Goal: Navigation & Orientation: Find specific page/section

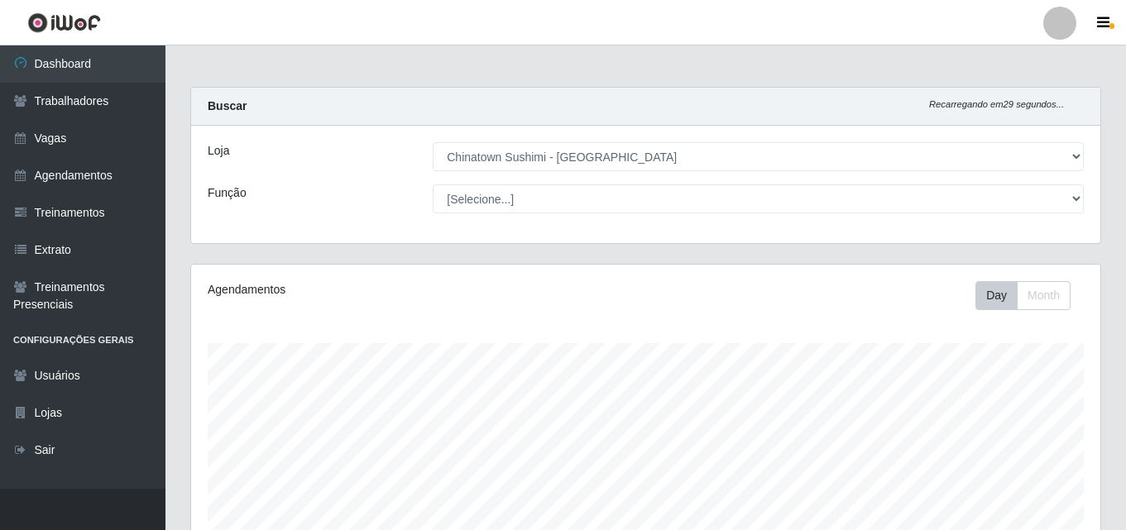
select select "357"
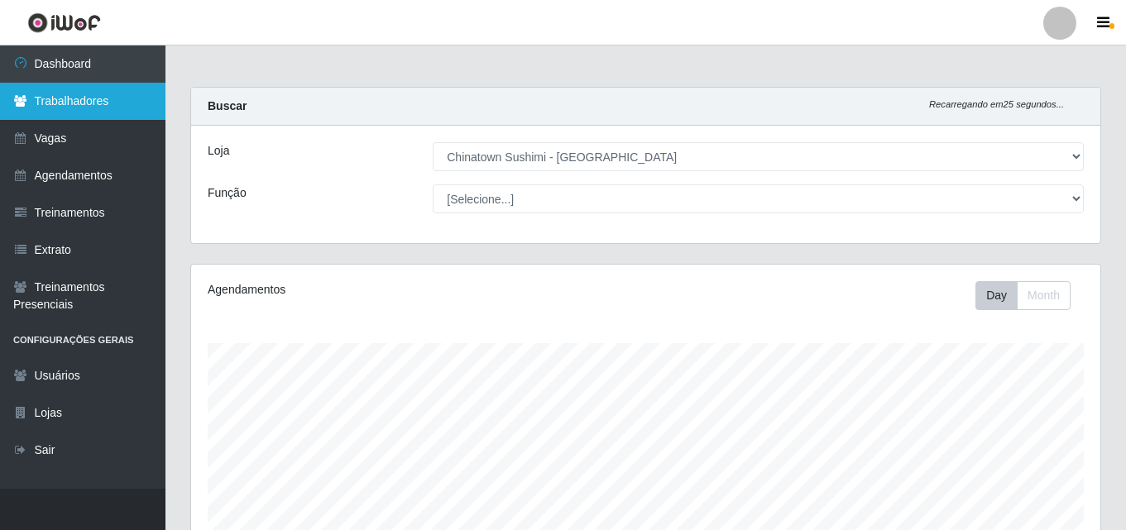
click at [97, 106] on link "Trabalhadores" at bounding box center [83, 101] width 166 height 37
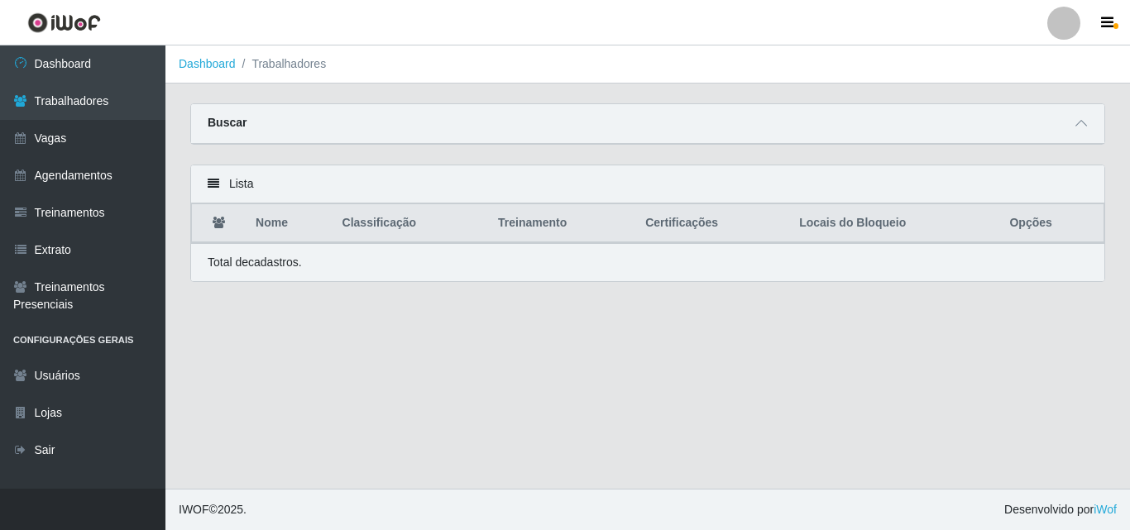
click at [830, 232] on th "Locais do Bloqueio" at bounding box center [895, 223] width 210 height 39
click at [832, 227] on th "Locais do Bloqueio" at bounding box center [895, 223] width 210 height 39
click at [107, 377] on link "Usuários" at bounding box center [83, 376] width 166 height 37
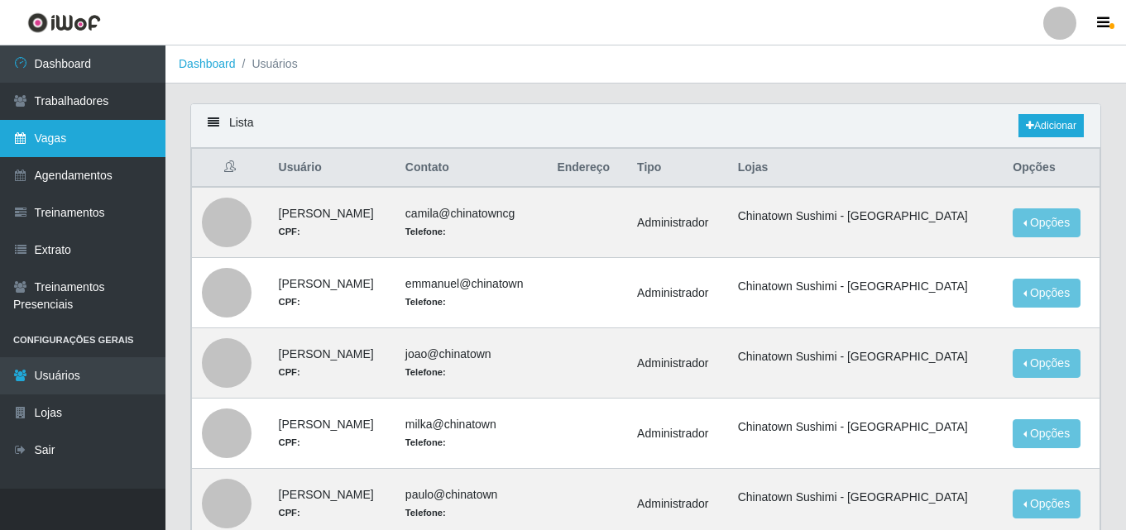
click at [94, 143] on link "Vagas" at bounding box center [83, 138] width 166 height 37
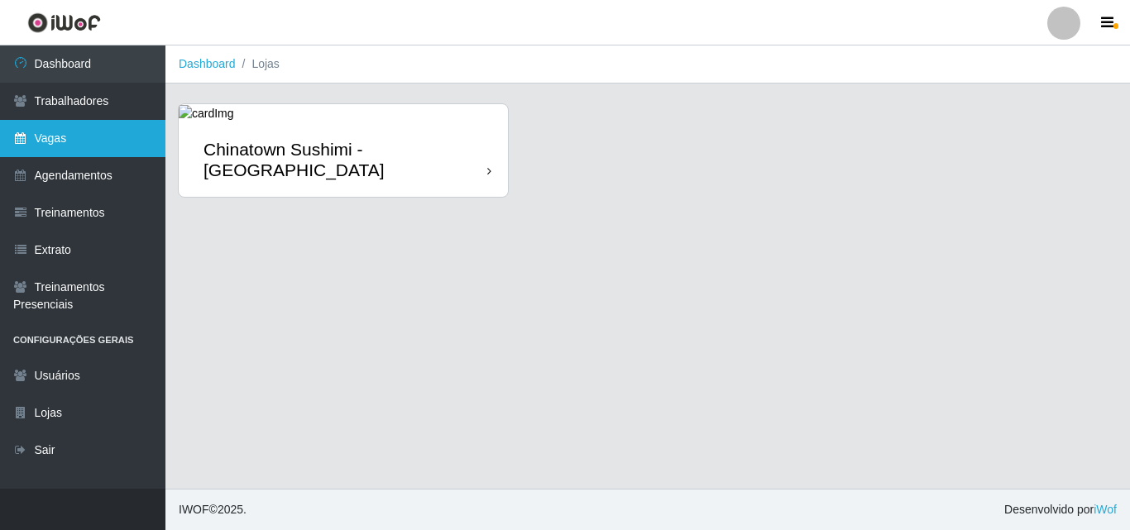
click at [59, 137] on link "Vagas" at bounding box center [83, 138] width 166 height 37
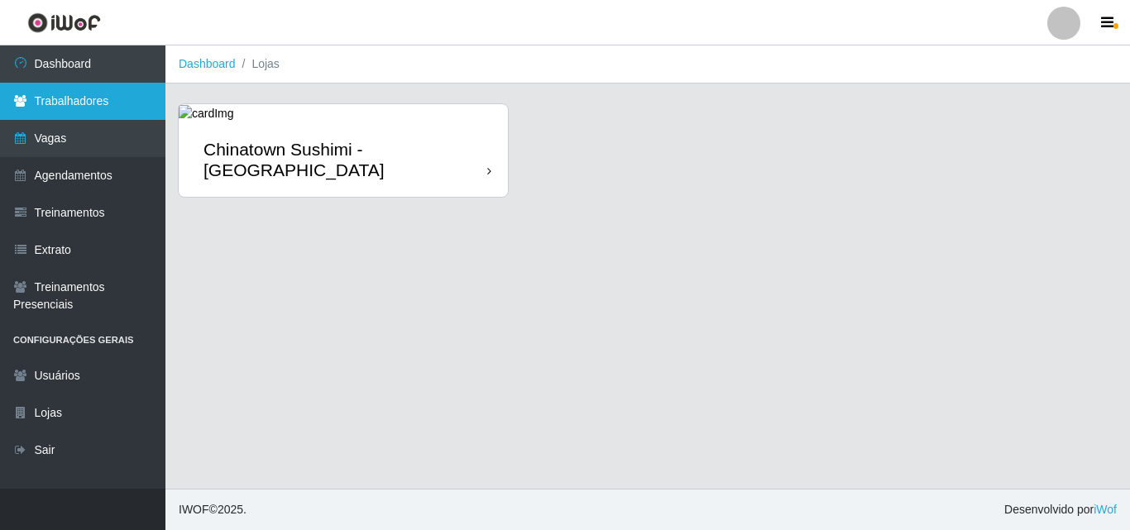
click at [60, 105] on link "Trabalhadores" at bounding box center [83, 101] width 166 height 37
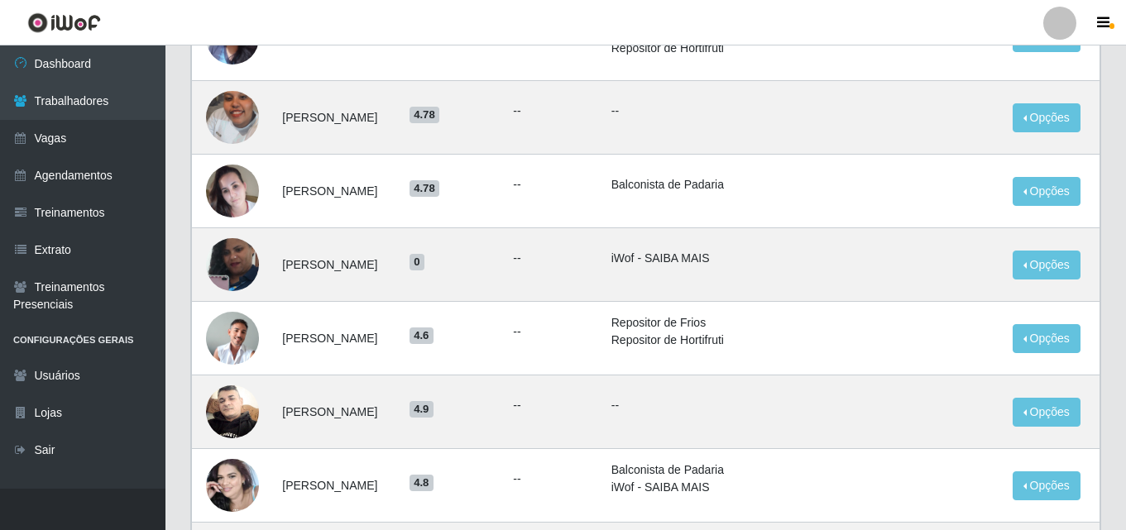
scroll to position [1246, 0]
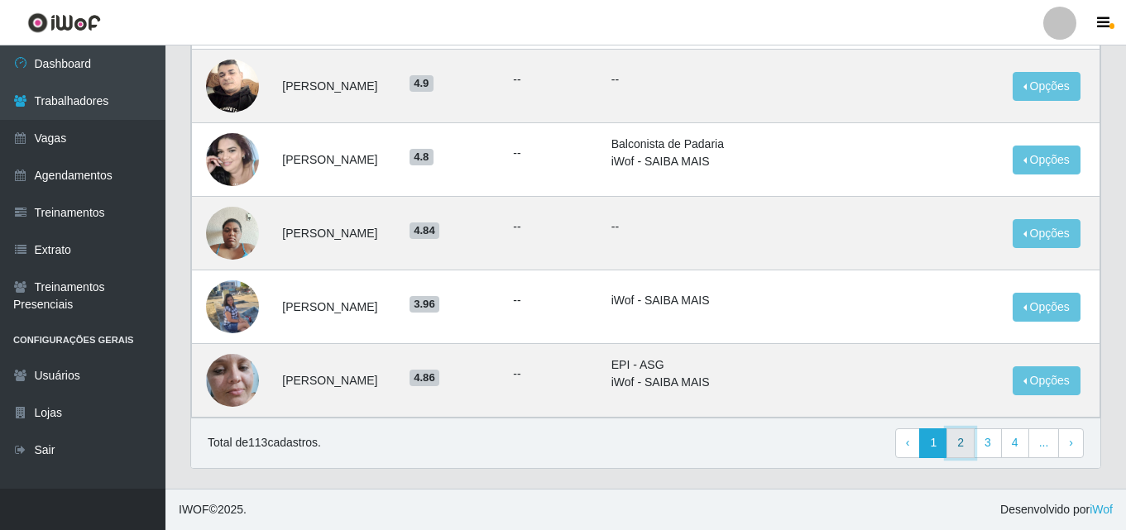
click at [957, 439] on link "2" at bounding box center [961, 444] width 28 height 30
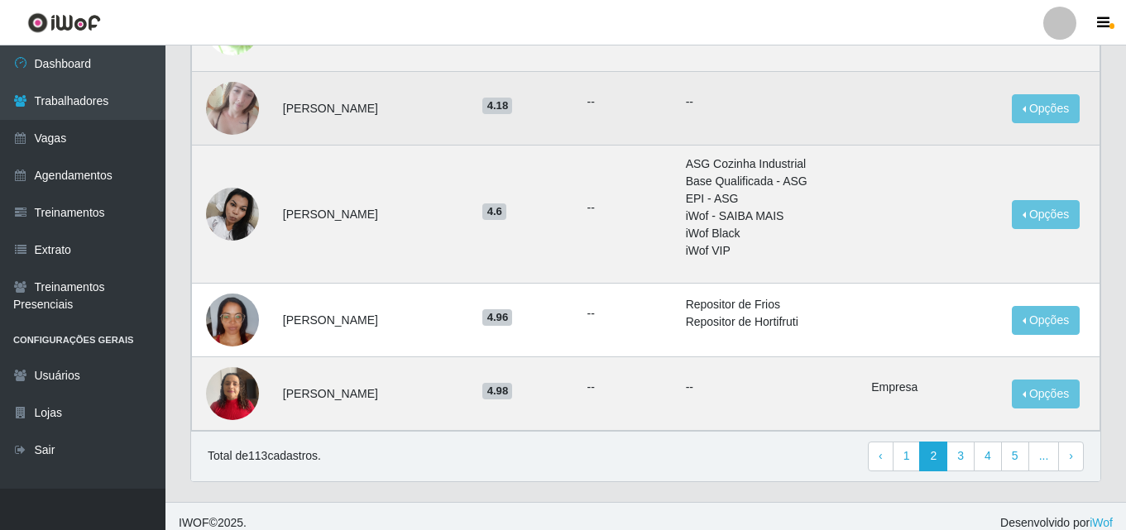
scroll to position [1033, 0]
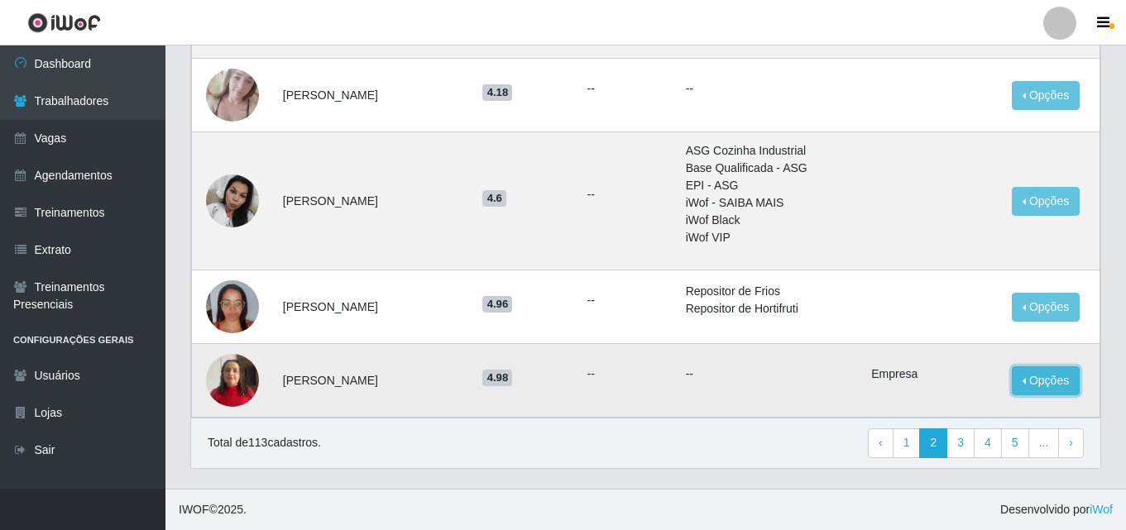
click at [1026, 383] on button "Opções" at bounding box center [1046, 381] width 68 height 29
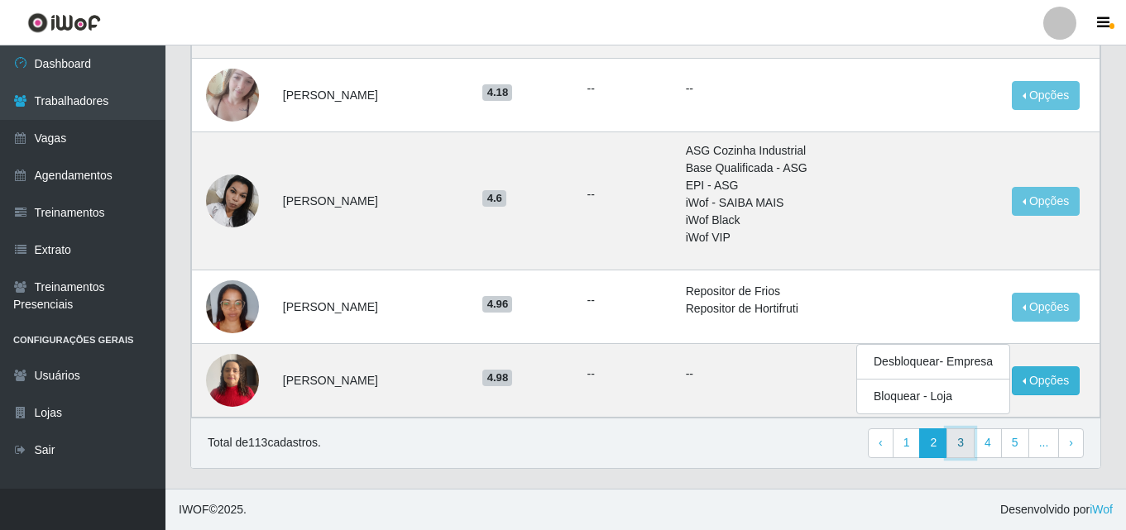
click at [964, 448] on link "3" at bounding box center [961, 444] width 28 height 30
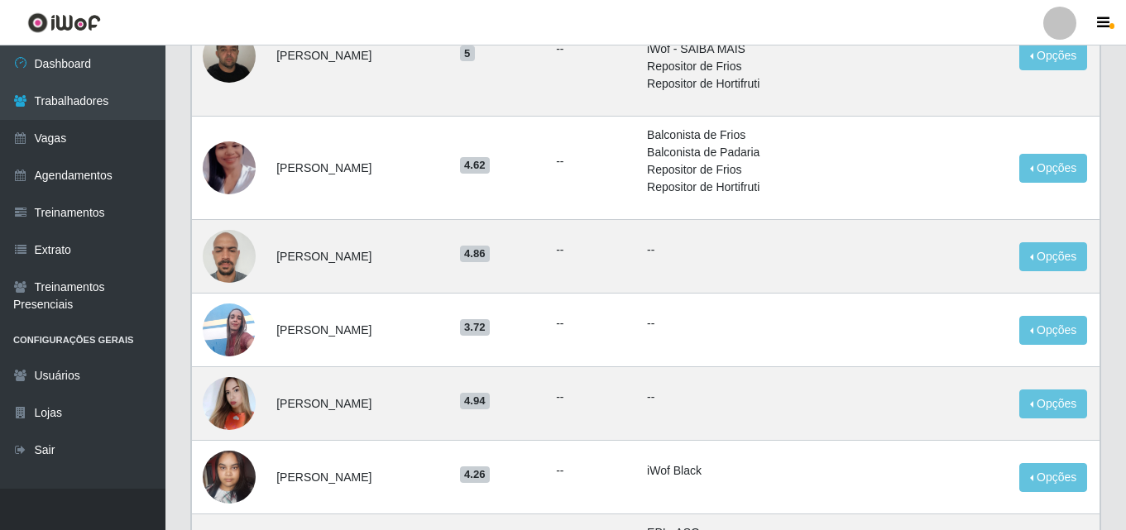
scroll to position [248, 0]
click at [1034, 404] on button "Opções" at bounding box center [1054, 403] width 68 height 29
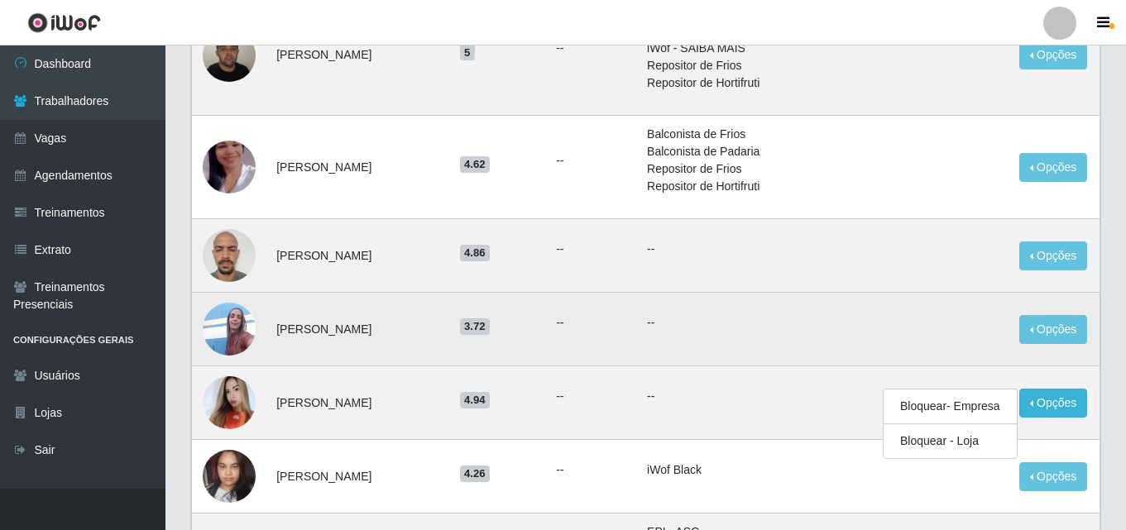
click at [770, 324] on p "--" at bounding box center [758, 322] width 223 height 17
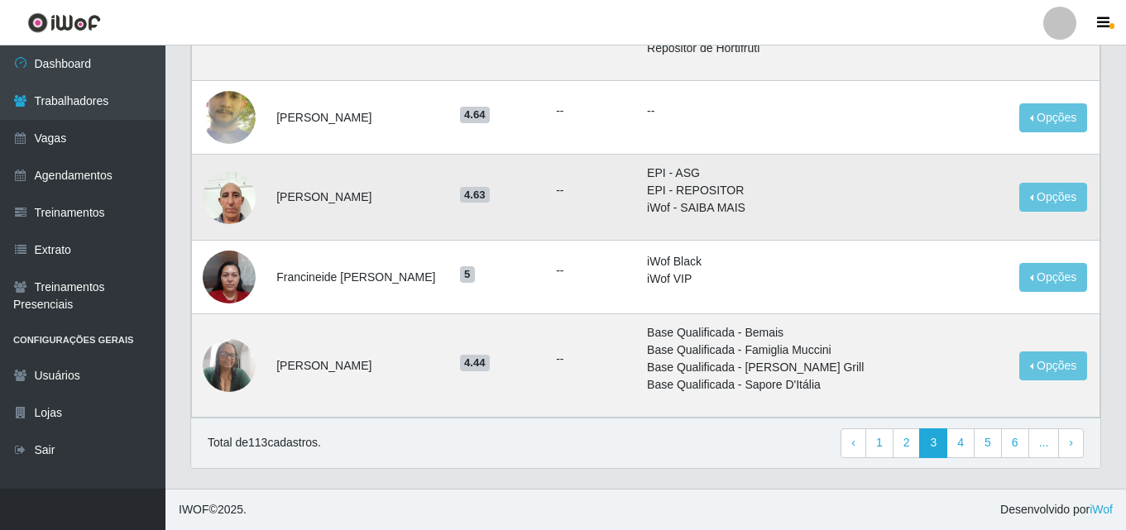
scroll to position [1192, 0]
click at [967, 442] on link "4" at bounding box center [961, 444] width 28 height 30
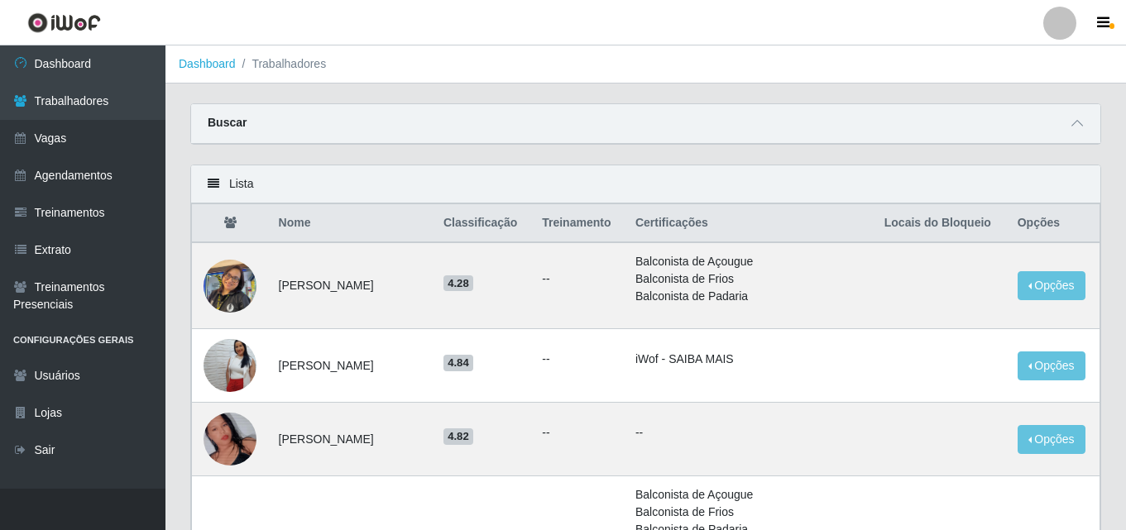
scroll to position [83, 0]
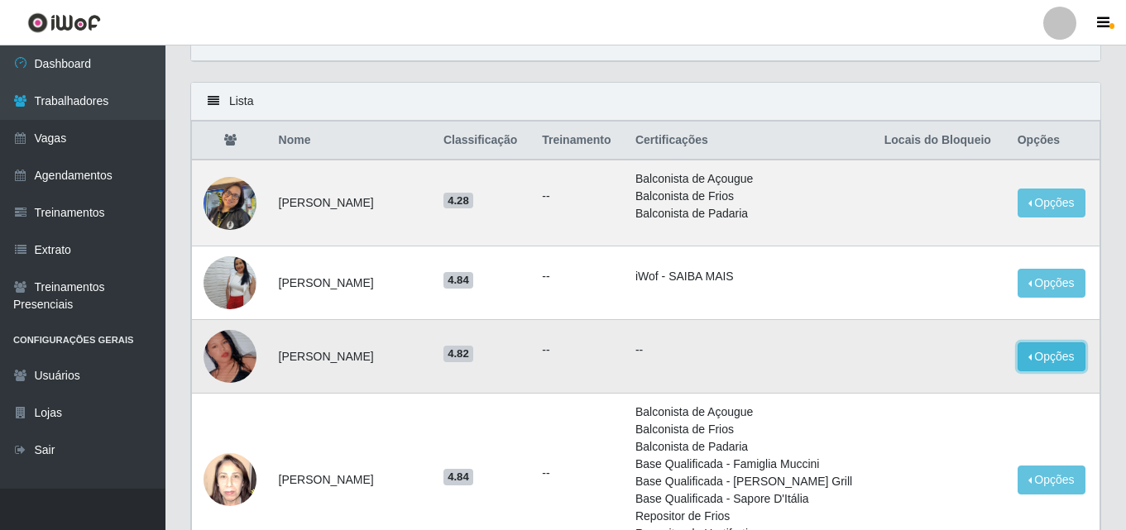
click at [1030, 357] on button "Opções" at bounding box center [1052, 357] width 68 height 29
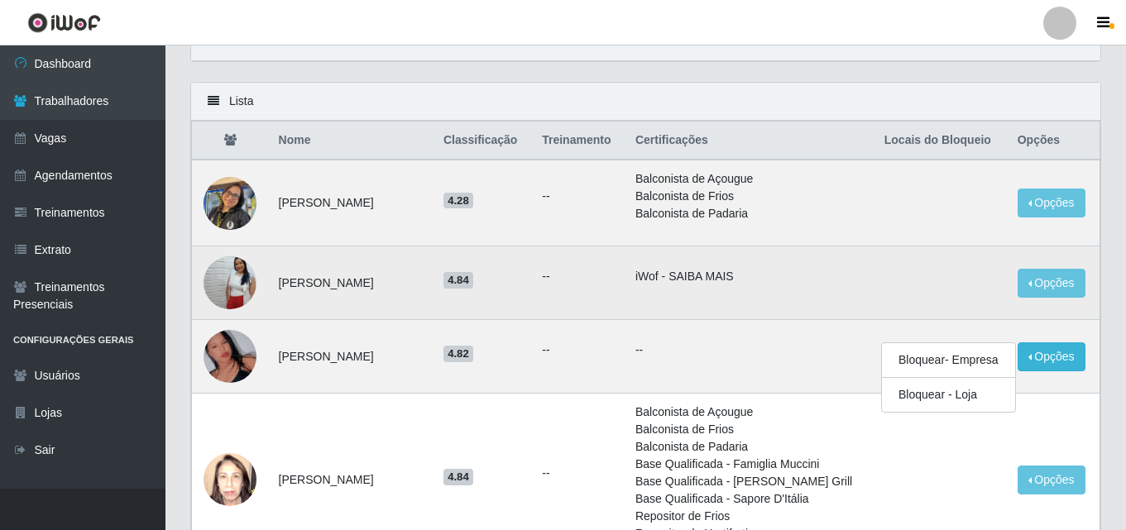
click at [959, 299] on td at bounding box center [941, 284] width 133 height 74
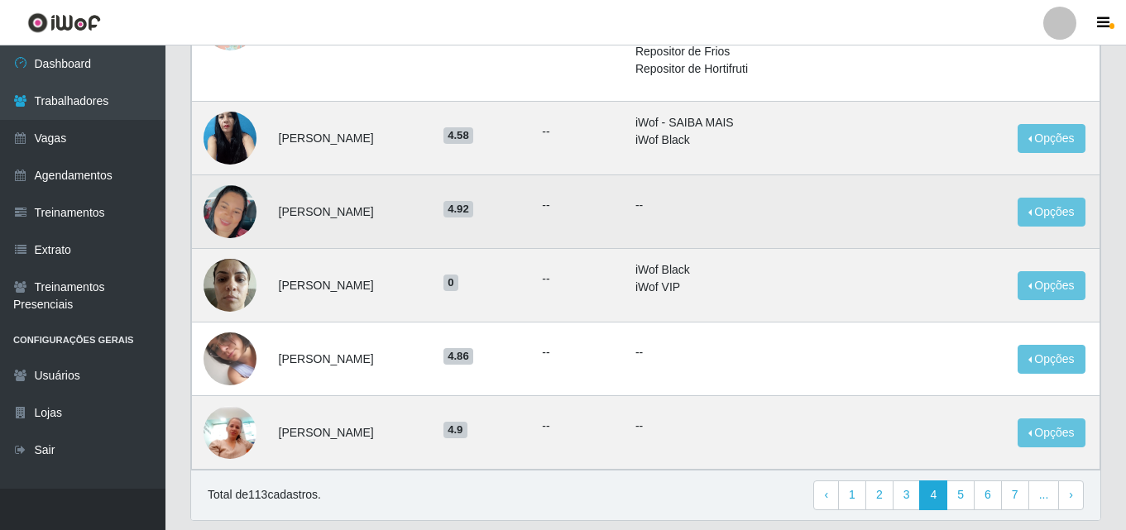
scroll to position [1159, 0]
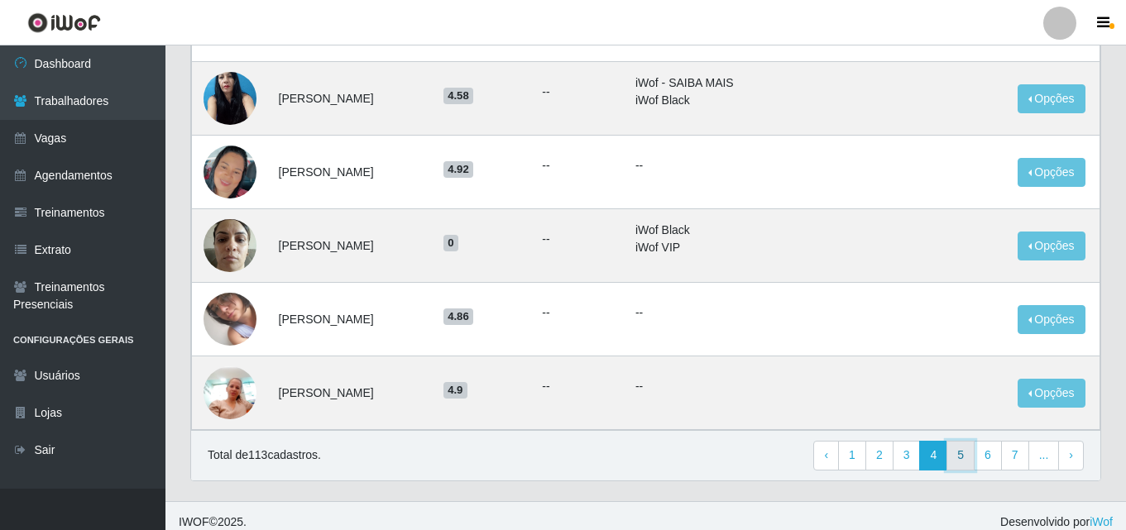
click at [962, 458] on link "5" at bounding box center [961, 456] width 28 height 30
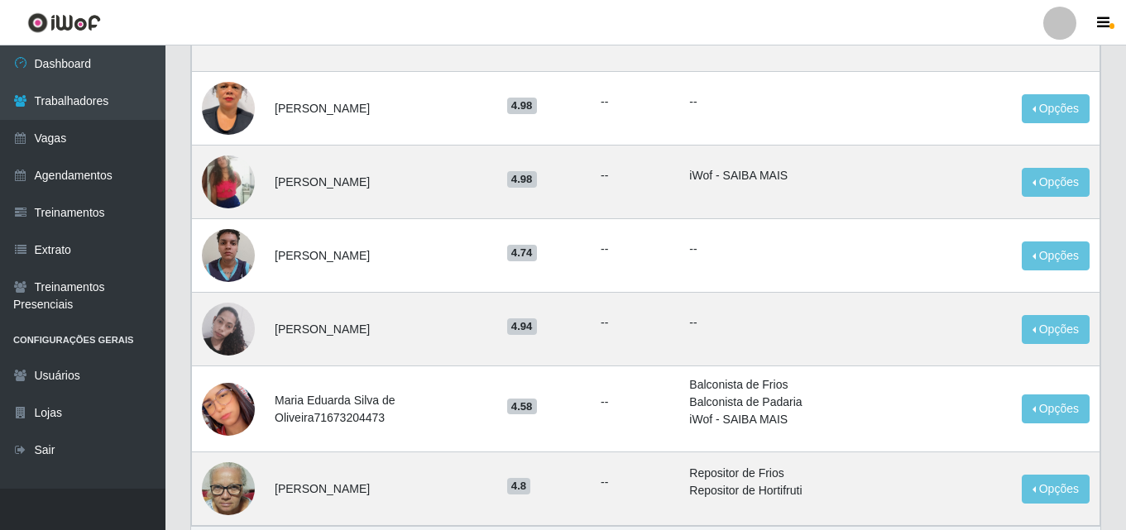
scroll to position [1050, 0]
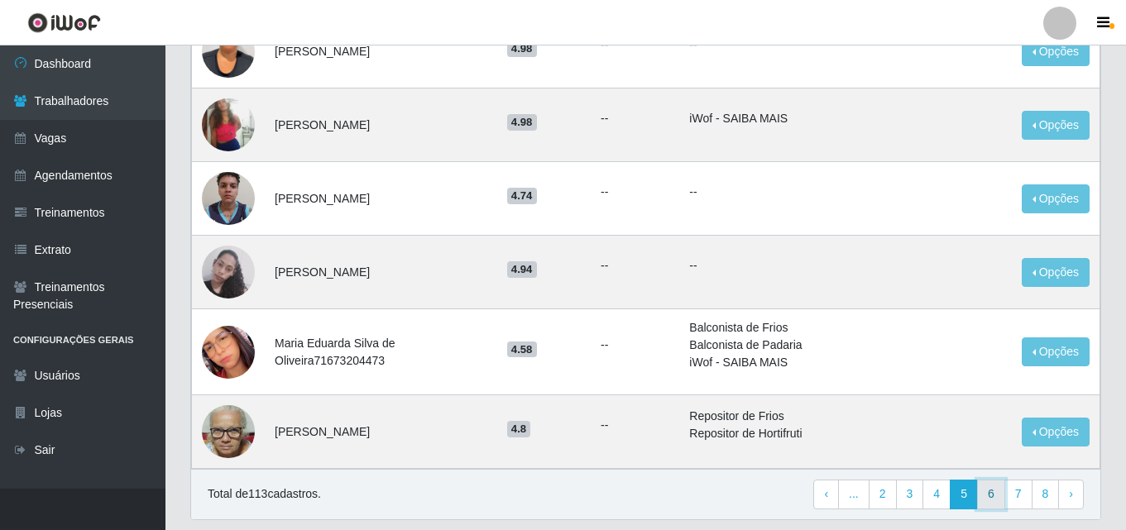
click at [1000, 480] on link "6" at bounding box center [991, 495] width 28 height 30
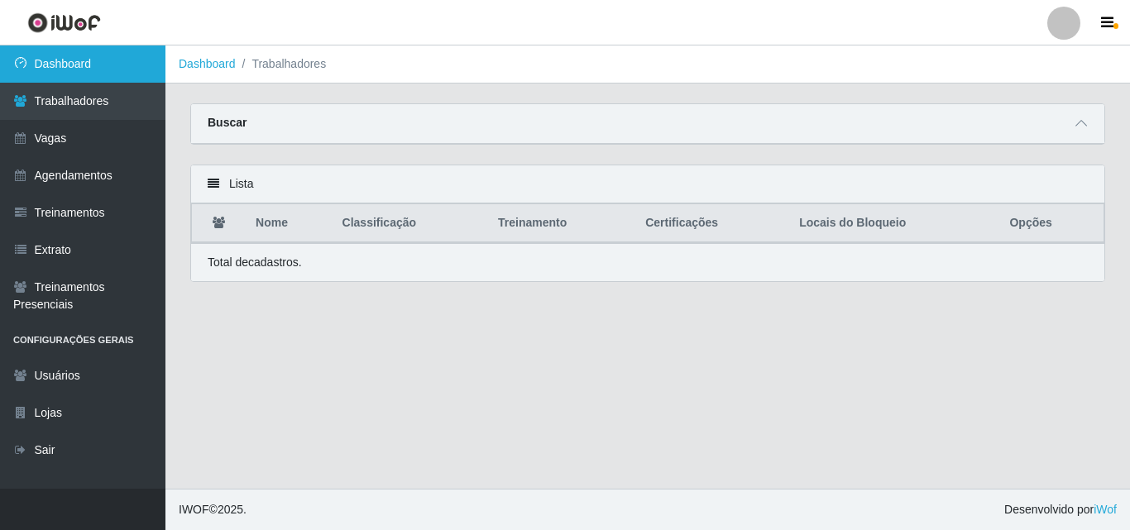
click at [89, 74] on link "Dashboard" at bounding box center [83, 64] width 166 height 37
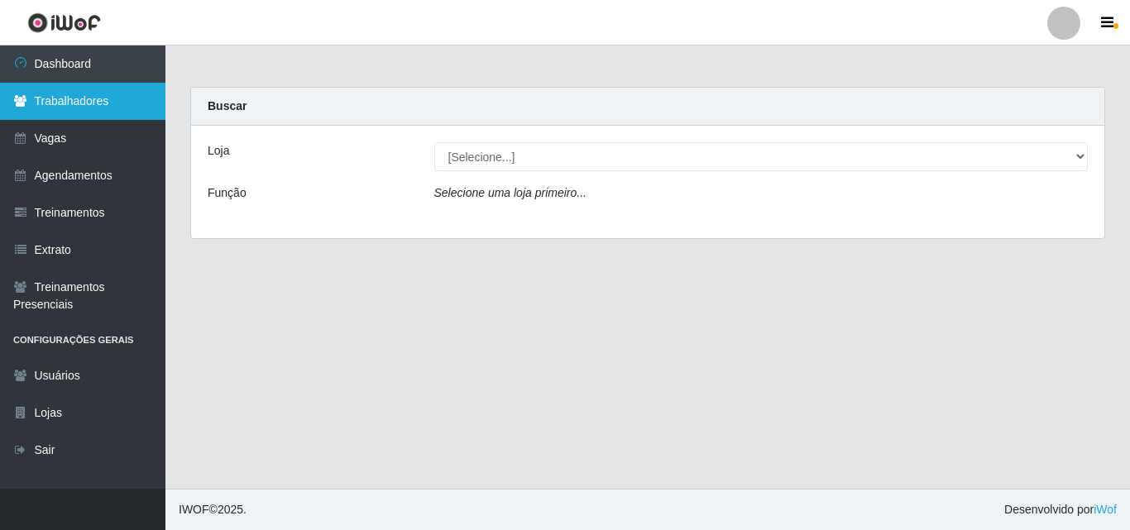
click at [37, 103] on link "Trabalhadores" at bounding box center [83, 101] width 166 height 37
